Goal: Information Seeking & Learning: Learn about a topic

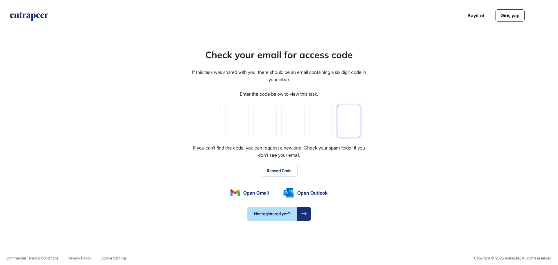
paste input "*"
type input "*"
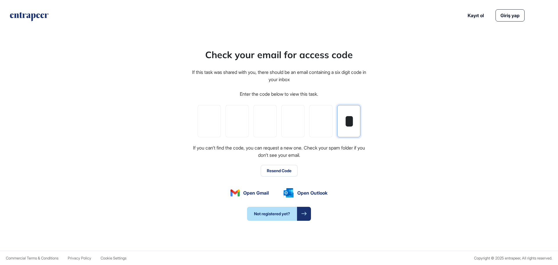
type input "*"
drag, startPoint x: 205, startPoint y: 117, endPoint x: 357, endPoint y: 128, distance: 152.7
click at [357, 128] on div "* * * * * *" at bounding box center [279, 121] width 163 height 32
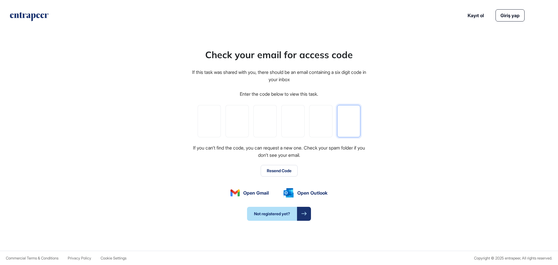
paste input "*"
type input "*"
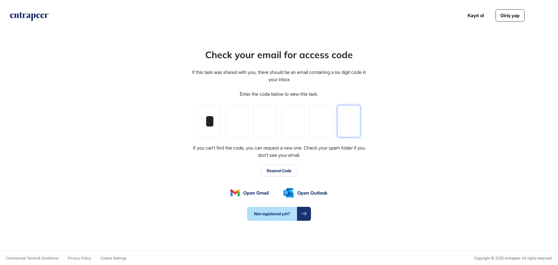
type input "*"
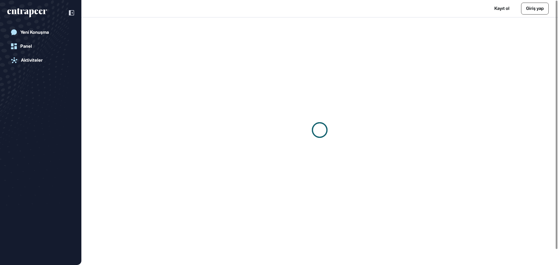
scroll to position [0, 0]
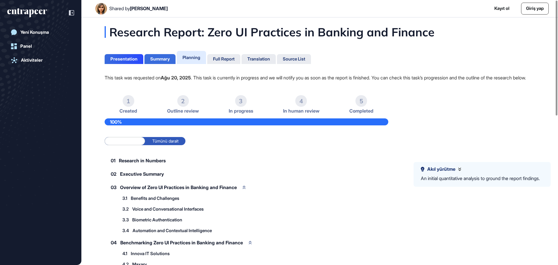
click at [158, 57] on div "Summary" at bounding box center [159, 58] width 19 height 5
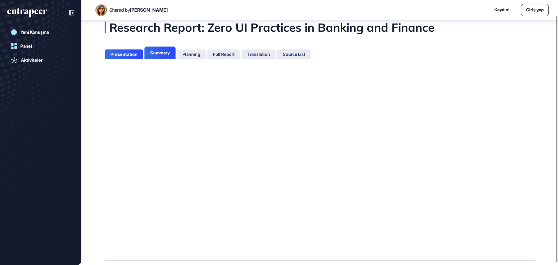
scroll to position [19, 0]
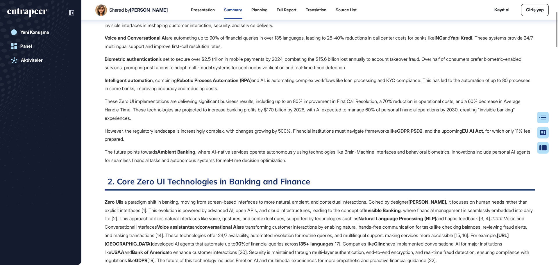
scroll to position [61, 0]
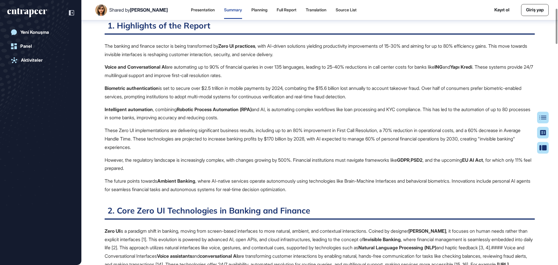
click at [189, 69] on p "Voice and Conversational AI are automating up to 90% of financial queries in ov…" at bounding box center [320, 71] width 430 height 17
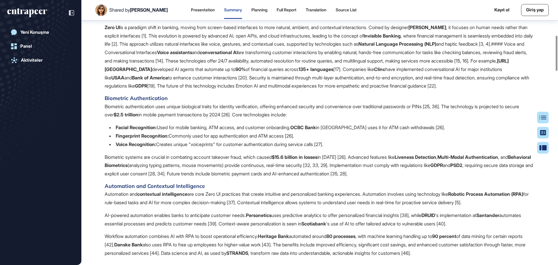
scroll to position [235, 0]
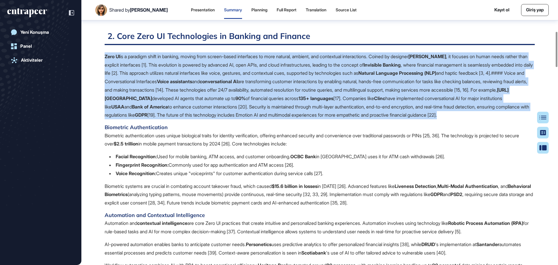
drag, startPoint x: 170, startPoint y: 112, endPoint x: 102, endPoint y: 54, distance: 89.5
copy p "Zero UI is a paradigm shift in banking, moving from screen-based interfaces to …"
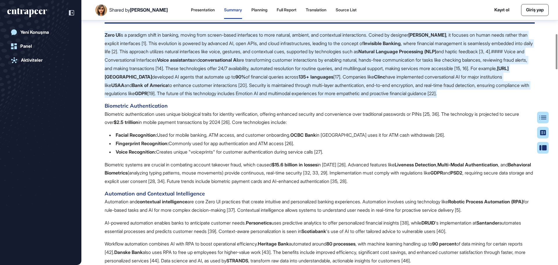
scroll to position [264, 0]
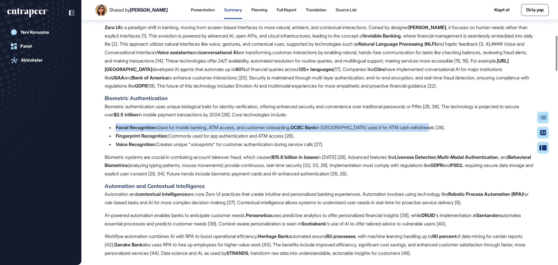
drag, startPoint x: 439, startPoint y: 135, endPoint x: 267, endPoint y: 149, distance: 171.8
click at [116, 132] on li "Facial Recognition: Used for mobile banking, ATM access, and customer onboardin…" at bounding box center [322, 127] width 426 height 8
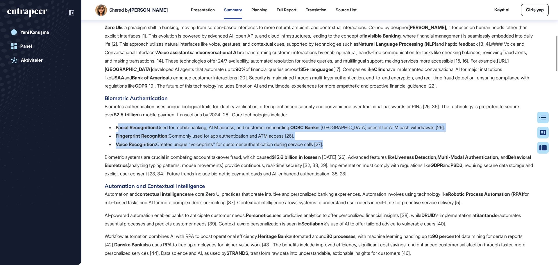
click at [118, 135] on ul "Facial Recognition: Used for mobile banking, ATM access, and customer onboardin…" at bounding box center [322, 135] width 426 height 25
copy ul "acial Recognition: Used for mobile banking, ATM access, and customer onboarding…"
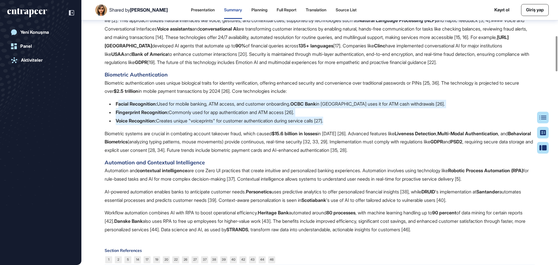
scroll to position [323, 0]
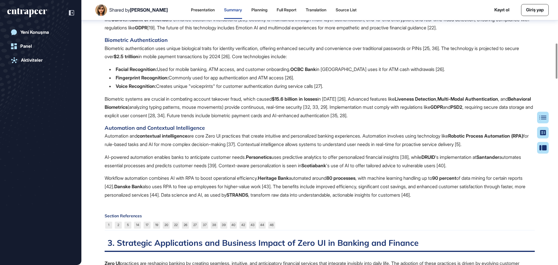
click at [207, 108] on p "Biometric systems are crucial in combating account takeover fraud, which caused…" at bounding box center [320, 107] width 430 height 25
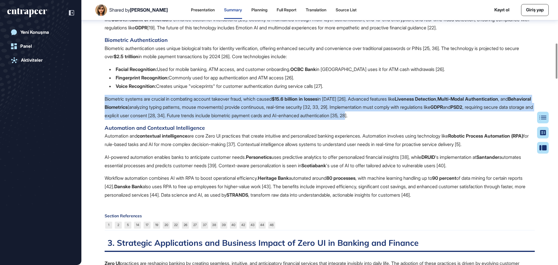
drag, startPoint x: 435, startPoint y: 125, endPoint x: 102, endPoint y: 107, distance: 333.3
copy p "Biometric systems are crucial in combating account takeover fraud, which caused…"
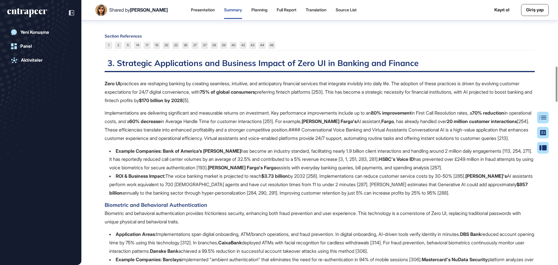
scroll to position [497, 0]
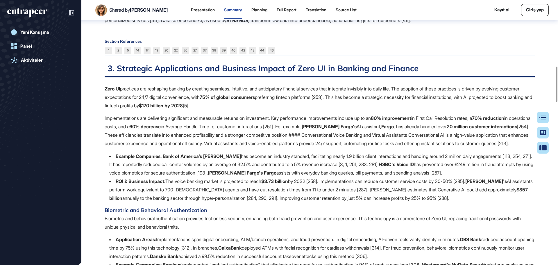
click at [257, 110] on p "Zero UI practices are reshaping banking by creating seamless, intuitive, and an…" at bounding box center [320, 97] width 430 height 25
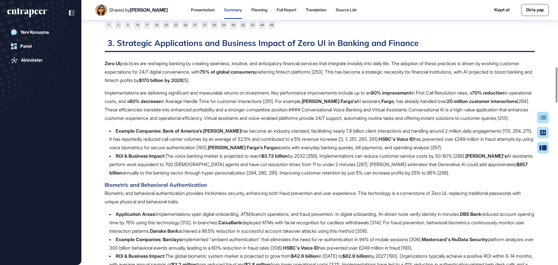
scroll to position [555, 0]
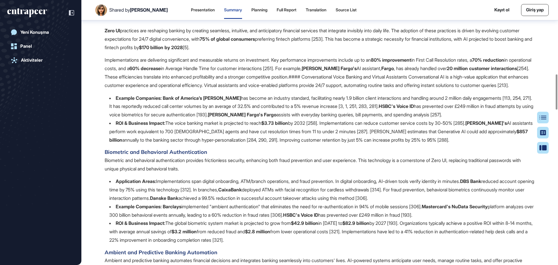
drag, startPoint x: 480, startPoint y: 138, endPoint x: 400, endPoint y: 131, distance: 80.3
click at [400, 119] on li "Example Companies: Bank of America’s Erica has become an industry standard, fac…" at bounding box center [322, 106] width 426 height 25
copy li "HSBC's Voice ID has prevented over £249 million in fraud attempts by using voic…"
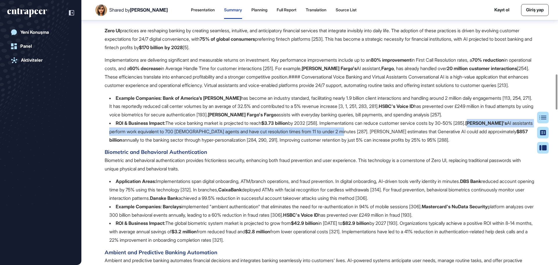
drag, startPoint x: 494, startPoint y: 147, endPoint x: 365, endPoint y: 158, distance: 128.9
click at [365, 144] on li "ROI & Business Impact: The voice banking market is projected to reach $3.73 bil…" at bounding box center [322, 131] width 426 height 25
drag, startPoint x: 494, startPoint y: 151, endPoint x: 375, endPoint y: 158, distance: 118.8
click at [375, 144] on li "ROI & Business Impact: The voice banking market is projected to reach $3.73 bil…" at bounding box center [322, 131] width 426 height 25
copy li "Klarna's AI assistants perform work equivalent to 700 full-time agents and have…"
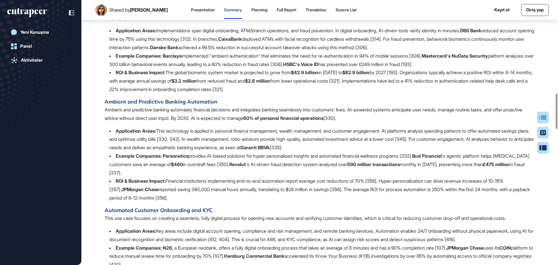
scroll to position [700, 0]
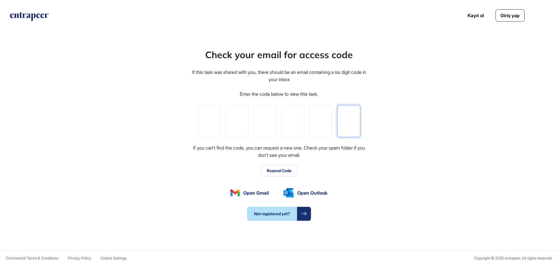
paste input "*"
type input "*"
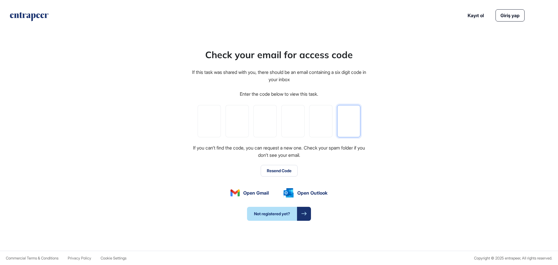
type input "*"
